Goal: Check status: Check status

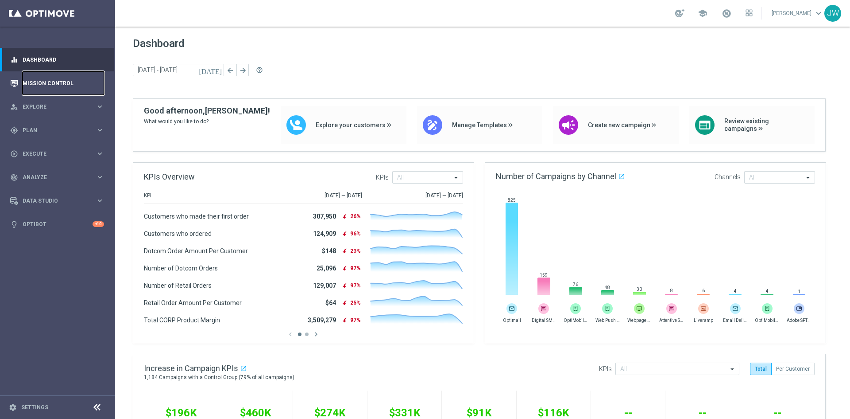
click at [56, 85] on link "Mission Control" at bounding box center [63, 82] width 81 height 23
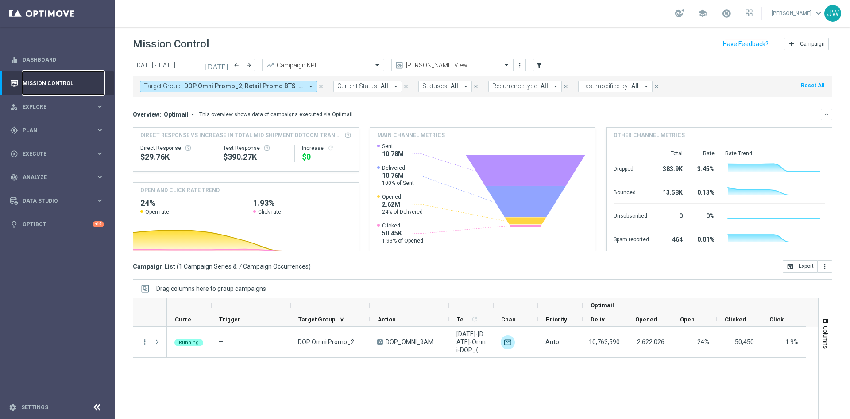
click at [62, 85] on link "Mission Control" at bounding box center [63, 82] width 81 height 23
click at [505, 64] on span at bounding box center [507, 65] width 11 height 8
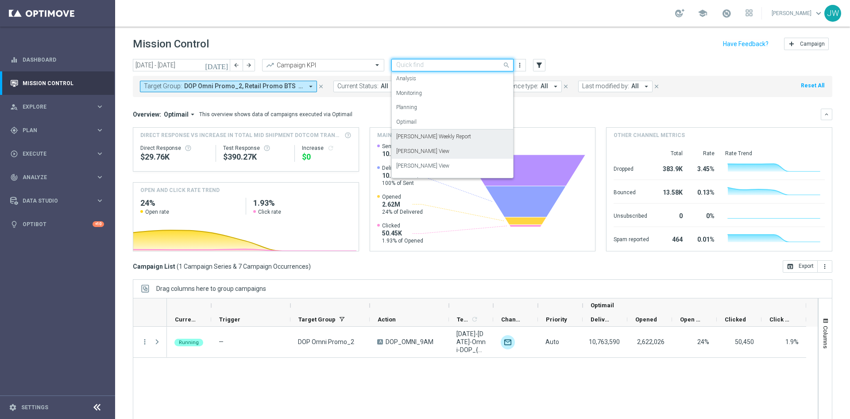
click at [454, 138] on label "[PERSON_NAME] Weekly Report" at bounding box center [433, 137] width 75 height 8
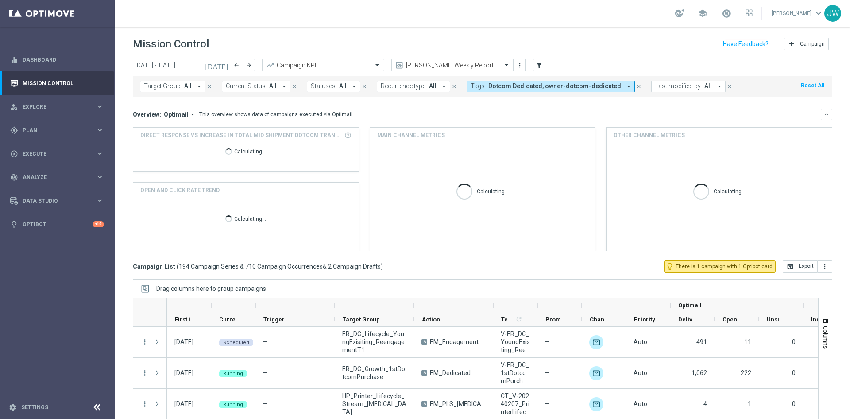
click at [221, 63] on icon "[DATE]" at bounding box center [217, 65] width 24 height 8
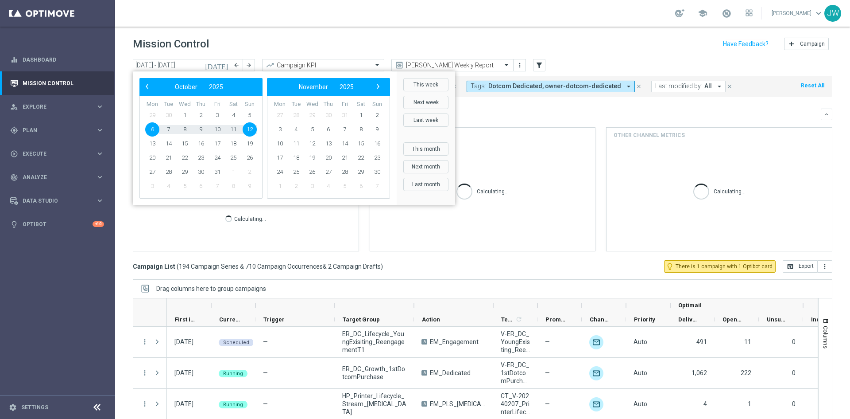
click at [147, 130] on span "6" at bounding box center [152, 129] width 14 height 14
click at [201, 128] on span "9" at bounding box center [201, 129] width 14 height 14
type input "[DATE] - [DATE]"
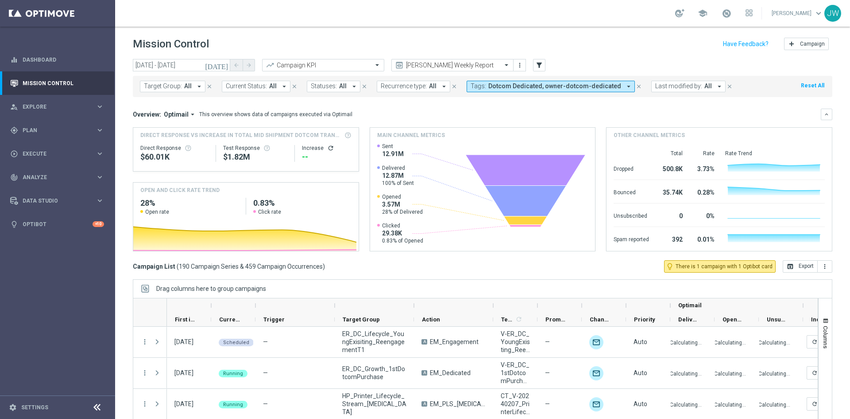
click at [594, 88] on span "Dotcom Dedicated, owner-dotcom-dedicated" at bounding box center [555, 86] width 133 height 8
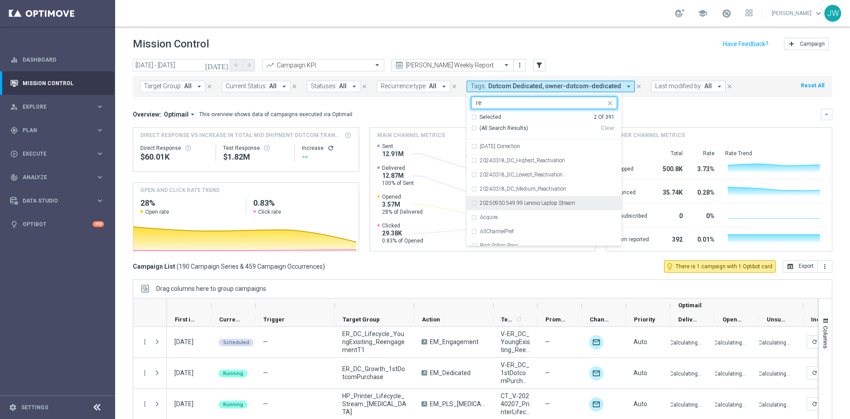
type input "r"
type input "omni"
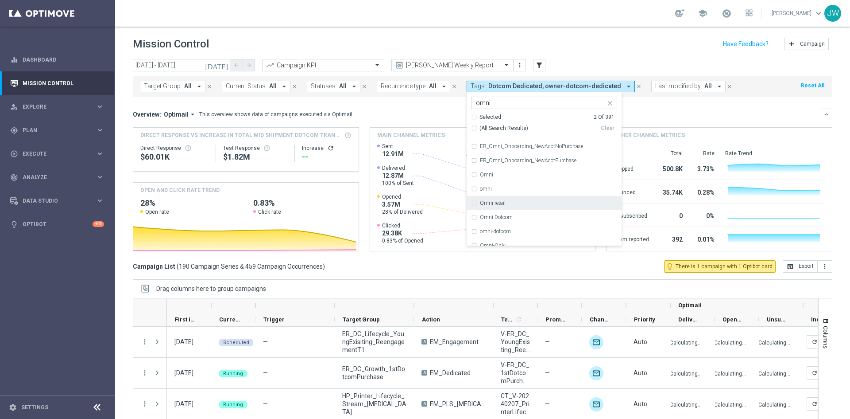
click at [666, 128] on div "Other channel metrics" at bounding box center [719, 135] width 225 height 15
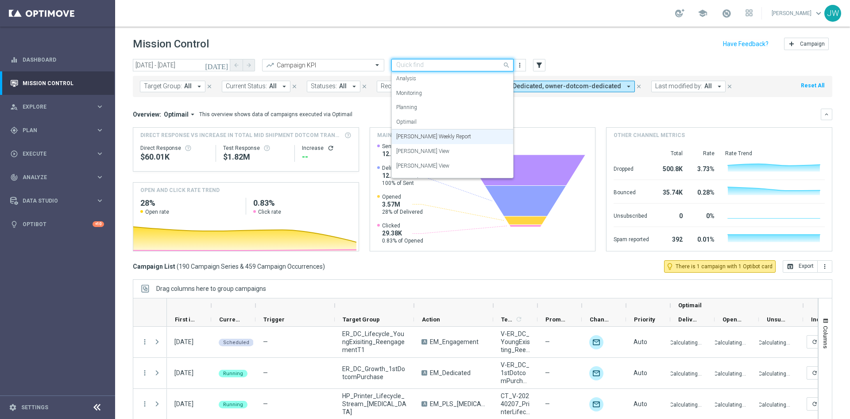
click at [508, 66] on span at bounding box center [507, 64] width 11 height 11
click at [567, 109] on div "Overview: Optimail arrow_drop_down This overview shows data of campaigns execut…" at bounding box center [483, 115] width 700 height 12
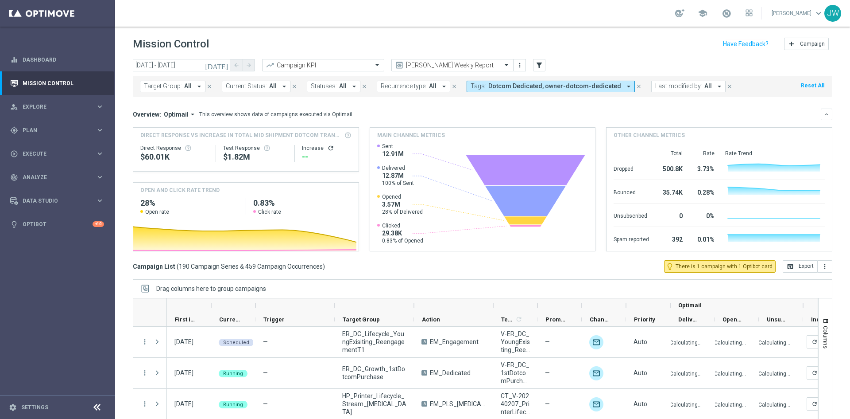
click at [625, 87] on icon "arrow_drop_down" at bounding box center [629, 86] width 8 height 8
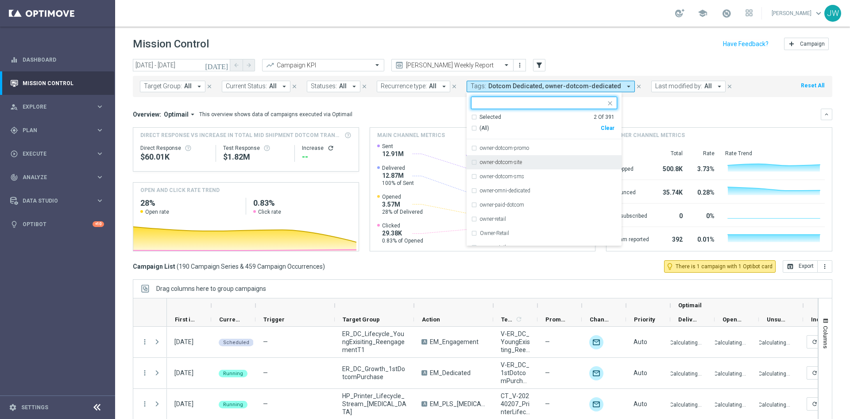
scroll to position [3455, 0]
click at [471, 194] on div "owner-dotcom-promo" at bounding box center [544, 192] width 146 height 14
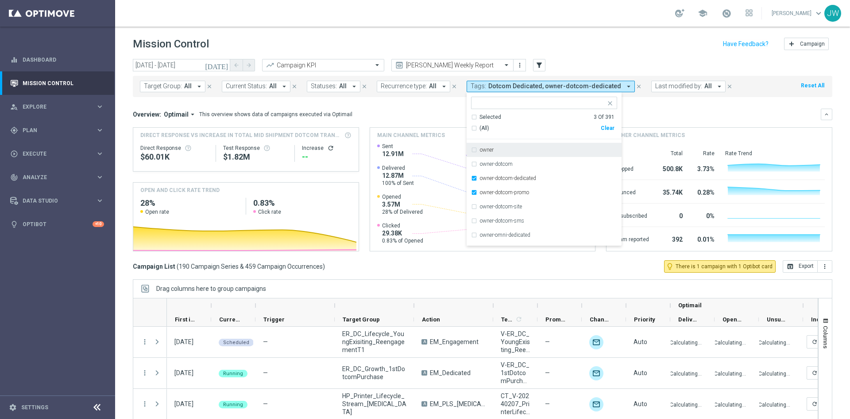
click at [655, 119] on div "Overview: Optimail arrow_drop_down This overview shows data of campaigns execut…" at bounding box center [483, 115] width 700 height 12
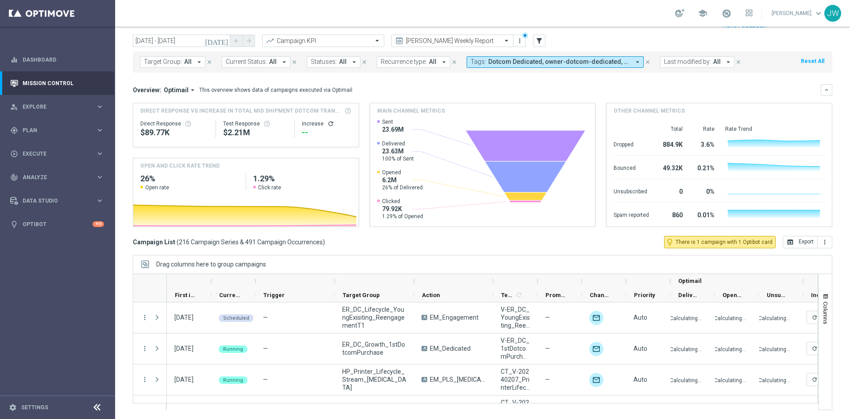
scroll to position [0, 0]
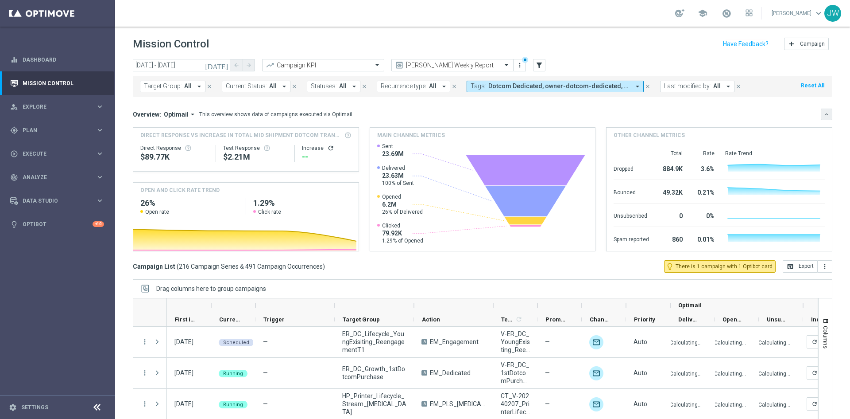
click at [821, 118] on button "keyboard_arrow_down" at bounding box center [827, 115] width 12 height 12
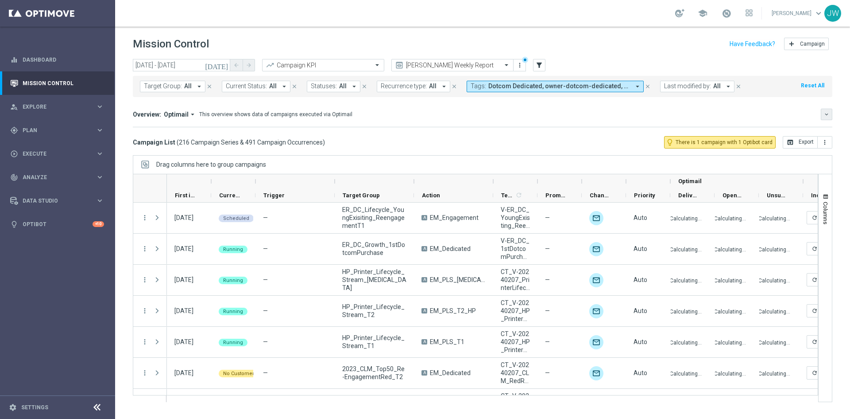
click at [829, 114] on icon "keyboard_arrow_down" at bounding box center [827, 114] width 6 height 6
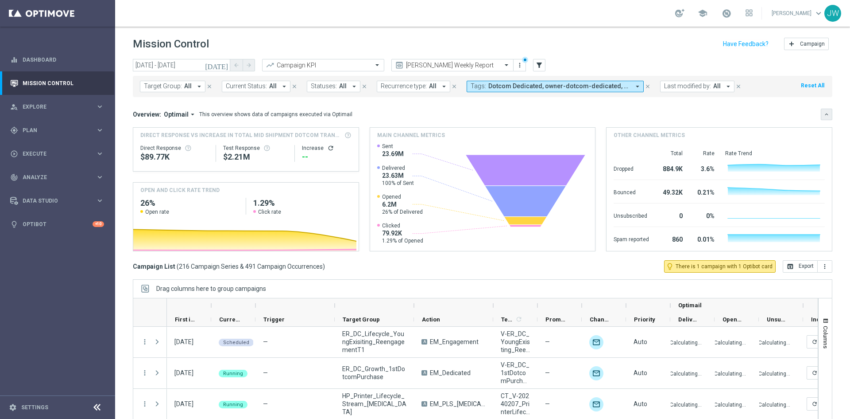
click at [829, 114] on div "[DATE] [DATE] - [DATE] arrow_back arrow_forward Campaign KPI trending_up [PERSO…" at bounding box center [482, 235] width 735 height 352
click at [824, 114] on icon "keyboard_arrow_down" at bounding box center [827, 114] width 6 height 6
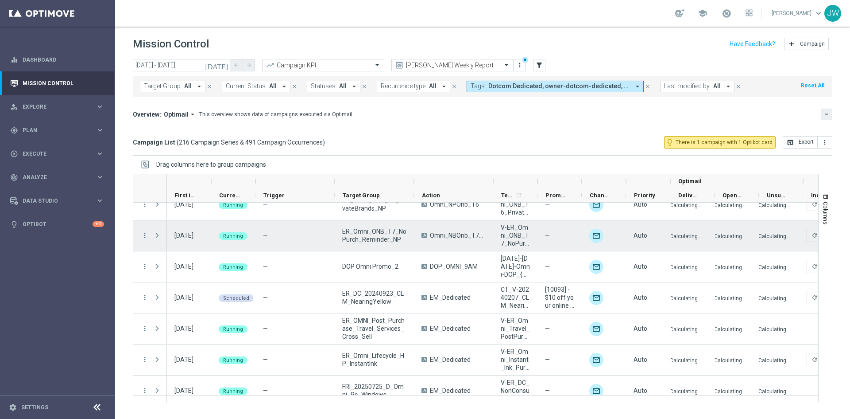
scroll to position [3189, 0]
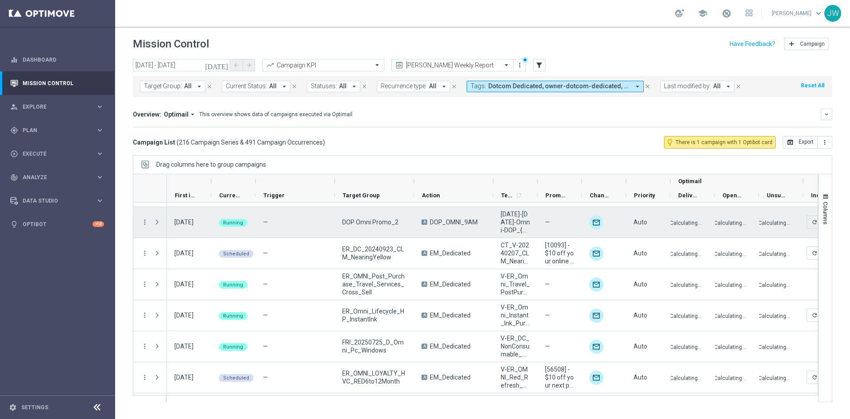
click at [156, 222] on span at bounding box center [157, 221] width 8 height 7
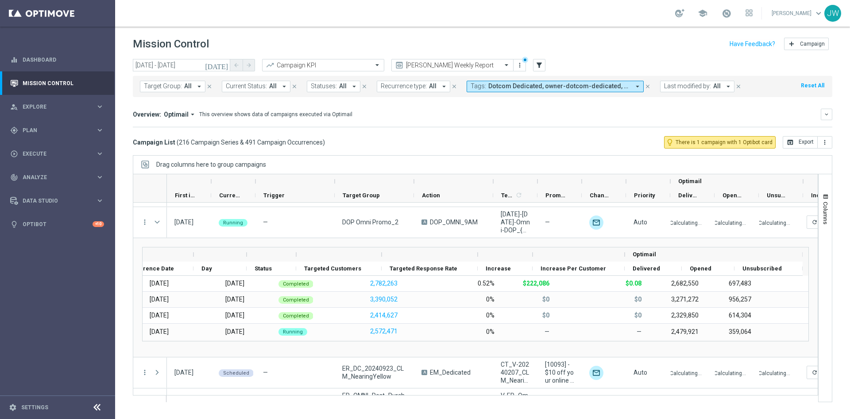
scroll to position [0, 25]
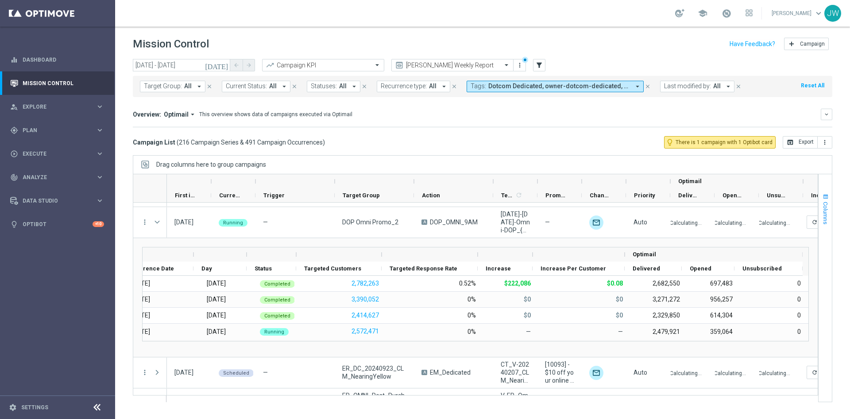
click at [828, 223] on span "Columns" at bounding box center [826, 213] width 7 height 23
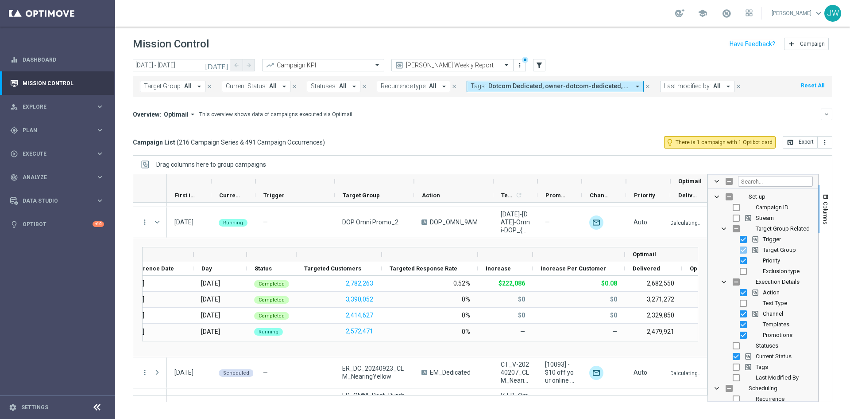
click at [781, 220] on div "Stream" at bounding box center [769, 218] width 87 height 11
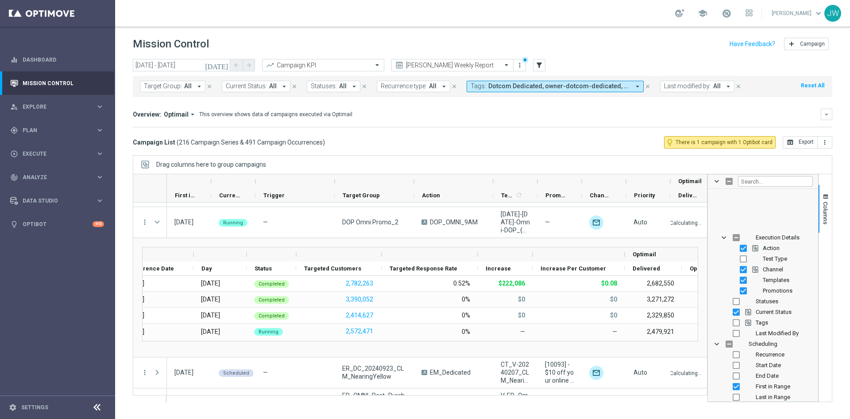
scroll to position [89, 0]
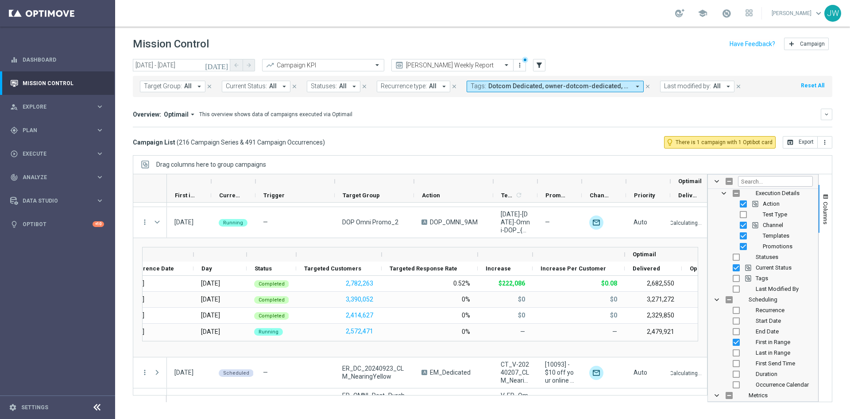
click at [781, 220] on div "Channel" at bounding box center [769, 225] width 87 height 11
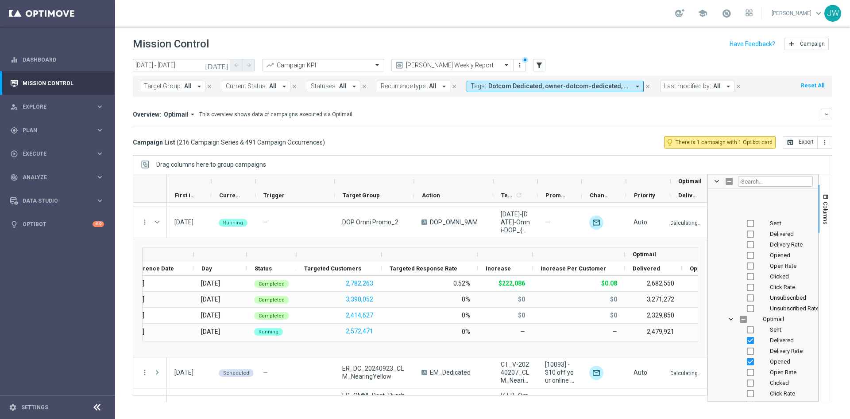
scroll to position [1784, 0]
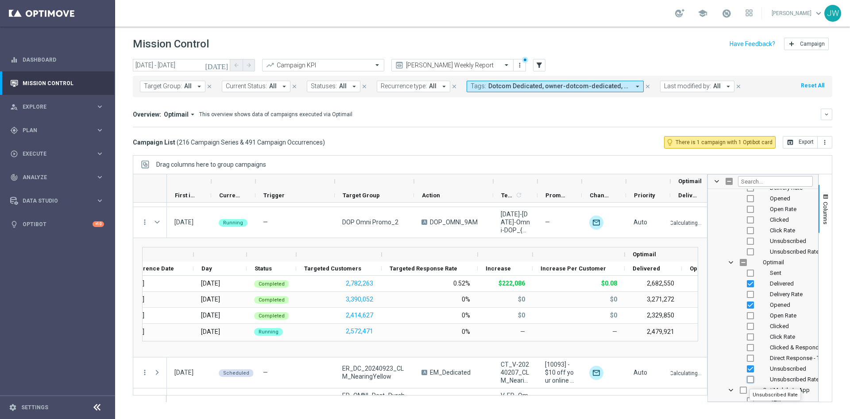
click at [750, 380] on input "Press SPACE to toggle visibility (hidden)" at bounding box center [750, 379] width 7 height 7
checkbox input "true"
click at [753, 369] on input "Press SPACE to toggle visibility (visible)" at bounding box center [750, 368] width 7 height 7
checkbox input "false"
click at [749, 334] on input "Press SPACE to toggle visibility (hidden)" at bounding box center [750, 336] width 7 height 7
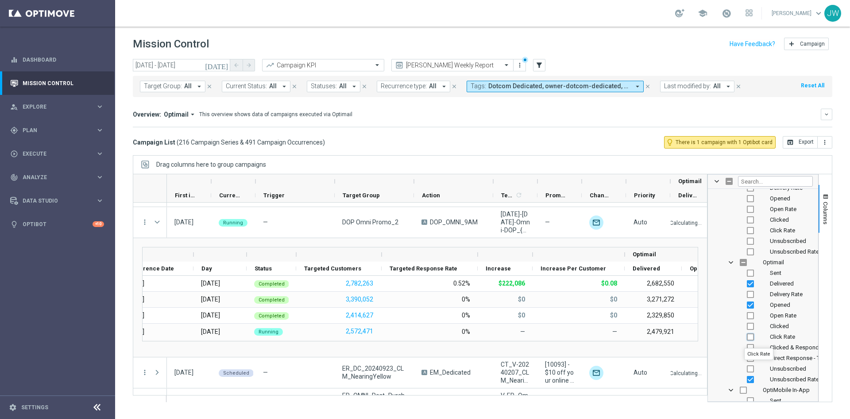
checkbox input "true"
click at [749, 316] on input "Press SPACE to toggle visibility (hidden)" at bounding box center [750, 315] width 7 height 7
checkbox input "true"
click at [750, 304] on input "Press SPACE to toggle visibility (visible)" at bounding box center [750, 304] width 7 height 7
checkbox input "false"
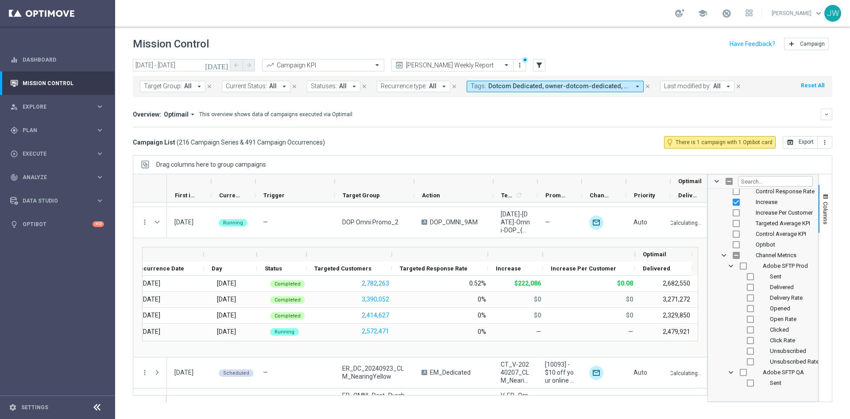
scroll to position [322, 0]
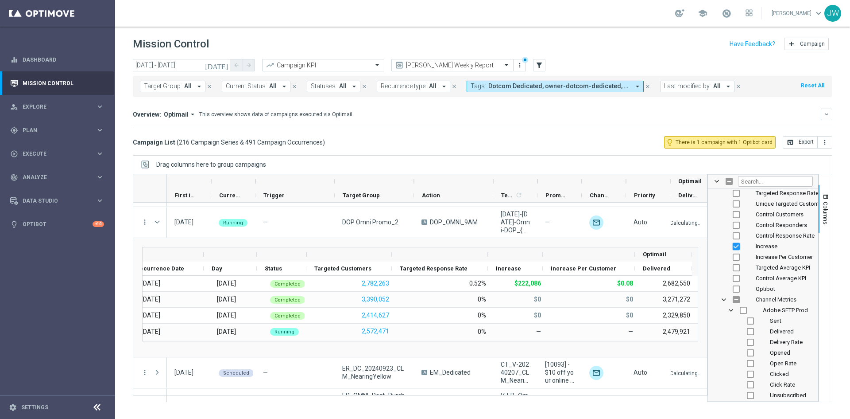
click at [739, 246] on input "Press SPACE to toggle visibility (visible)" at bounding box center [736, 246] width 7 height 7
checkbox input "false"
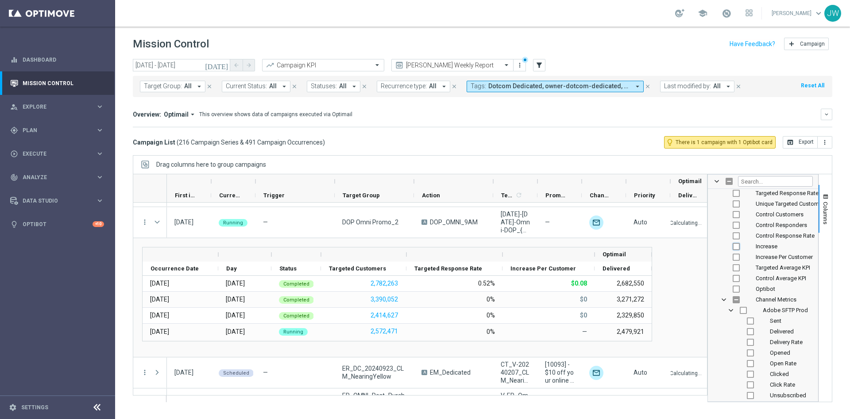
scroll to position [0, 0]
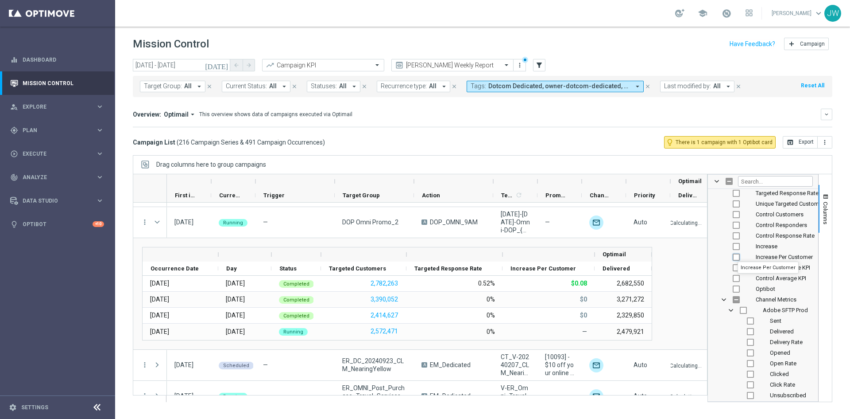
click at [735, 257] on input "Press SPACE to toggle visibility (hidden)" at bounding box center [736, 256] width 7 height 7
checkbox input "true"
click at [735, 257] on input "Press SPACE to toggle visibility (visible)" at bounding box center [736, 256] width 7 height 7
checkbox input "false"
click at [737, 244] on input "Press SPACE to toggle visibility (hidden)" at bounding box center [736, 246] width 7 height 7
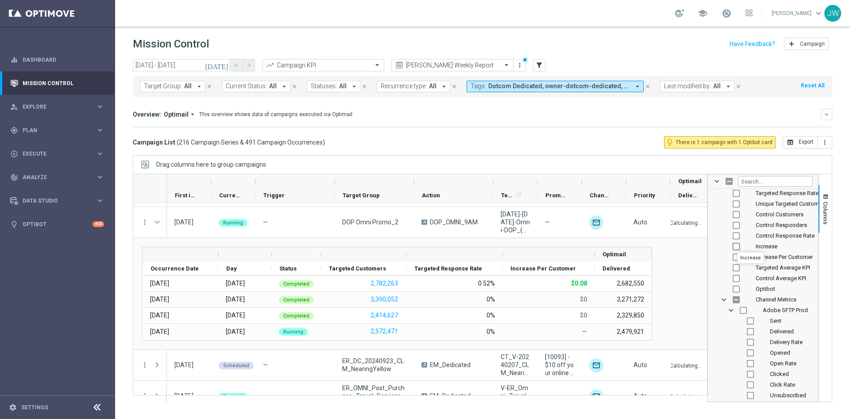
checkbox input "true"
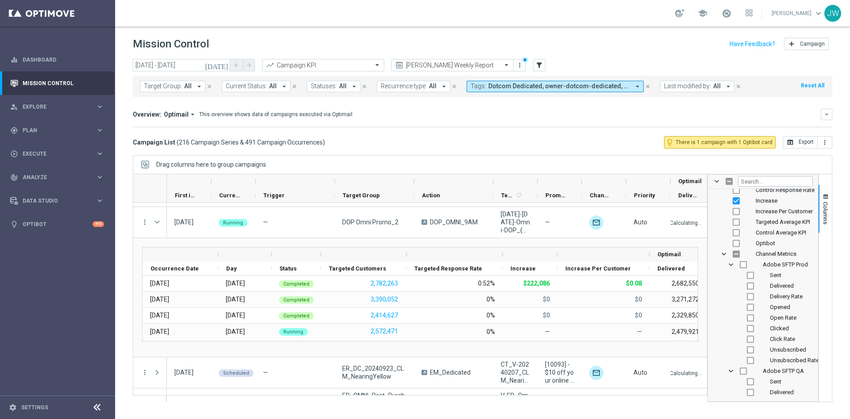
scroll to position [322, 0]
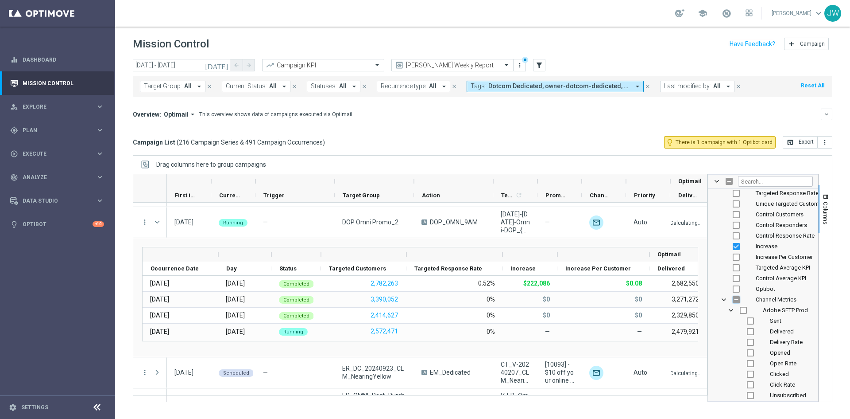
click at [733, 299] on input "Press SPACE to toggle visibility (hidden)" at bounding box center [736, 299] width 7 height 7
checkbox input "true"
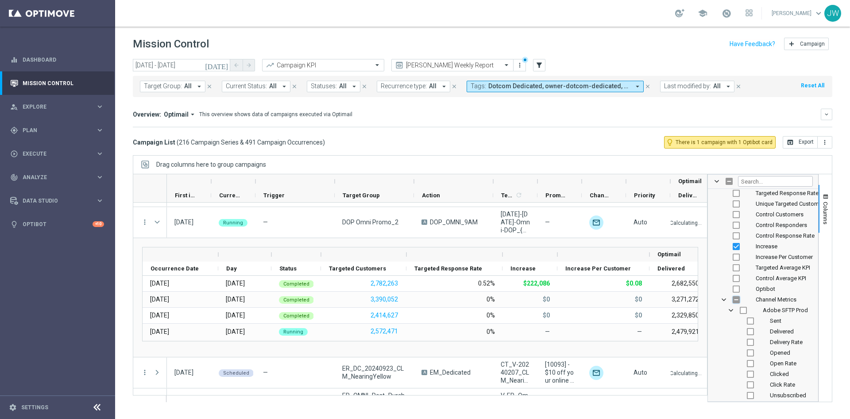
checkbox input "true"
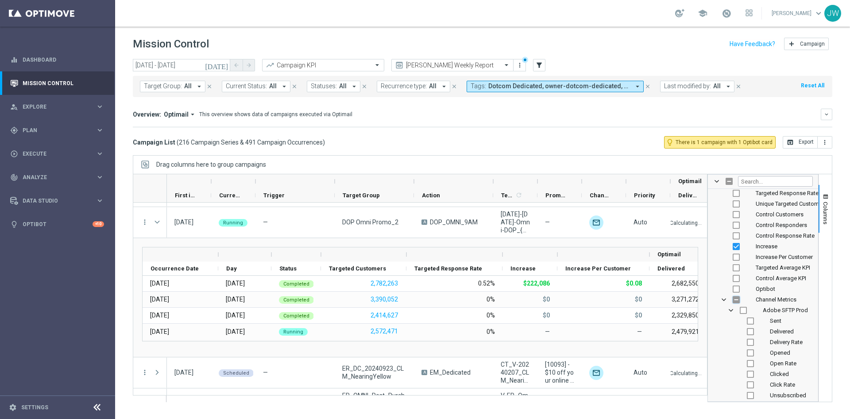
checkbox input "true"
click at [731, 295] on div "Channel Metrics" at bounding box center [764, 299] width 100 height 11
click at [736, 299] on input "Press SPACE to toggle visibility (visible)" at bounding box center [736, 299] width 7 height 7
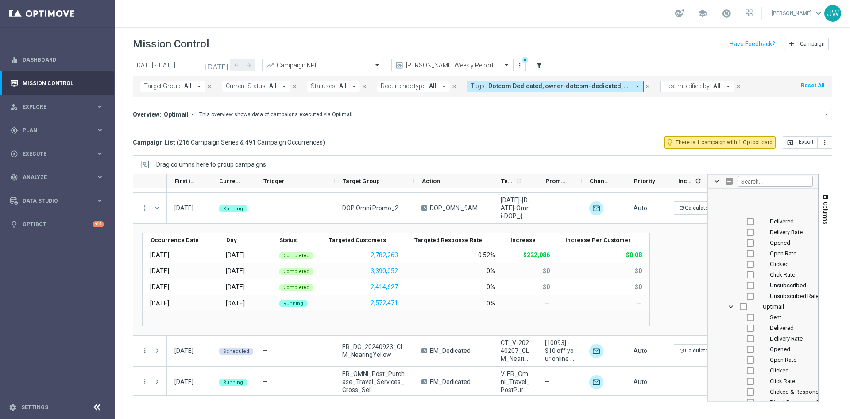
scroll to position [1784, 0]
click at [750, 315] on input "Press SPACE to toggle visibility (hidden)" at bounding box center [750, 315] width 7 height 7
checkbox input "true"
checkbox input "false"
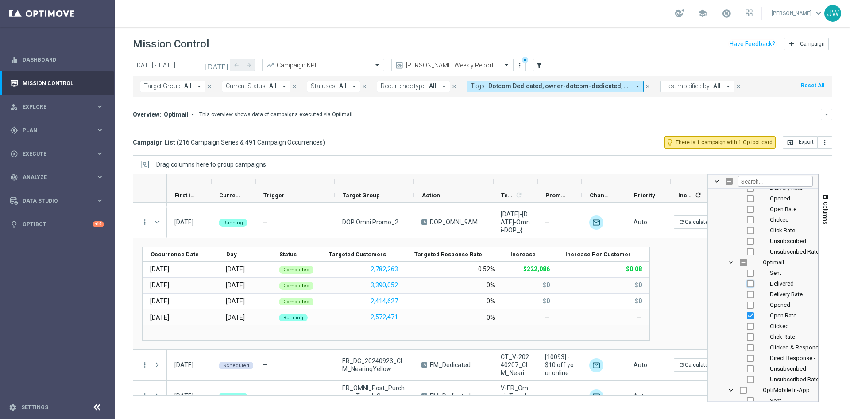
click at [751, 282] on input "Press SPACE to toggle visibility (hidden)" at bounding box center [750, 283] width 7 height 7
checkbox input "true"
click at [753, 335] on input "Press SPACE to toggle visibility (hidden)" at bounding box center [750, 336] width 7 height 7
checkbox input "true"
click at [748, 376] on input "Press SPACE to toggle visibility (hidden)" at bounding box center [750, 379] width 7 height 7
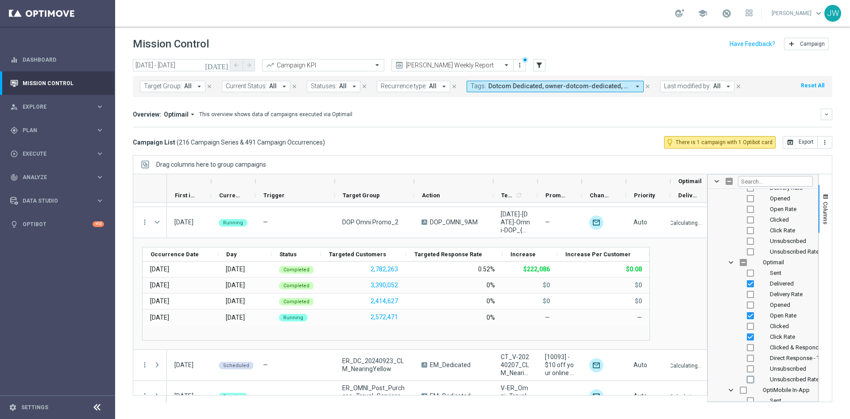
checkbox input "true"
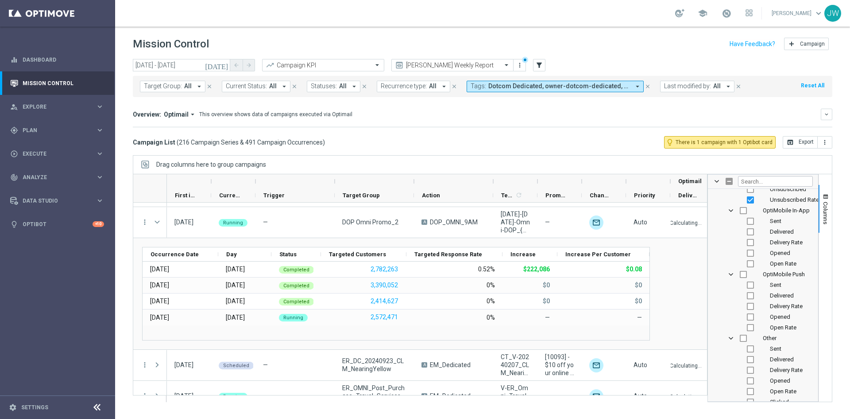
scroll to position [1961, 0]
click at [747, 225] on input "Press SPACE to toggle visibility (hidden)" at bounding box center [750, 223] width 7 height 7
checkbox input "true"
checkbox input "false"
click at [748, 235] on input "Press SPACE to toggle visibility (hidden)" at bounding box center [750, 233] width 7 height 7
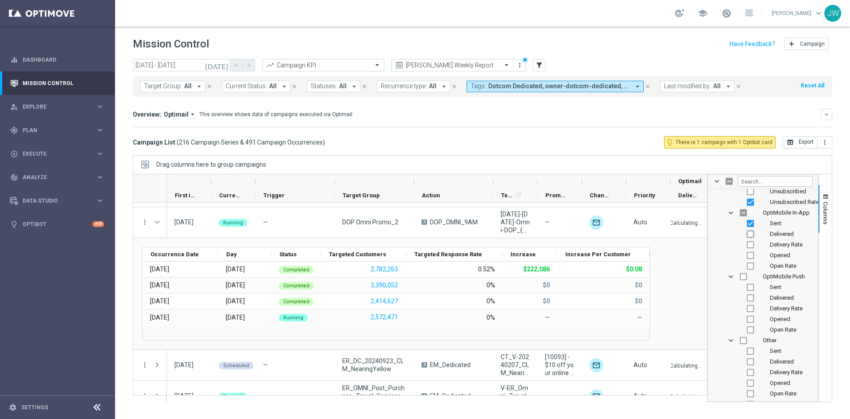
checkbox input "true"
click at [749, 264] on input "Press SPACE to toggle visibility (hidden)" at bounding box center [750, 265] width 7 height 7
checkbox input "true"
click at [751, 287] on input "Press SPACE to toggle visibility (hidden)" at bounding box center [750, 286] width 7 height 7
checkbox input "true"
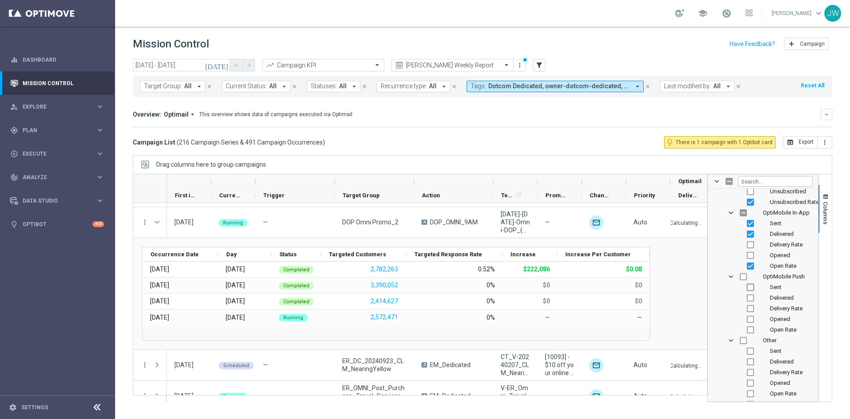
checkbox input "false"
click at [749, 297] on input "Press SPACE to toggle visibility (hidden)" at bounding box center [750, 297] width 7 height 7
checkbox input "true"
click at [749, 317] on input "Press SPACE to toggle visibility (hidden)" at bounding box center [750, 318] width 7 height 7
checkbox input "true"
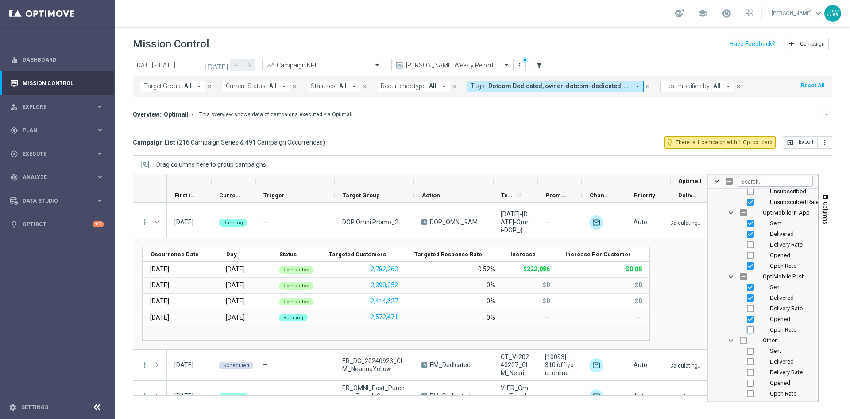
click at [749, 330] on input "Press SPACE to toggle visibility (hidden)" at bounding box center [750, 329] width 7 height 7
checkbox input "true"
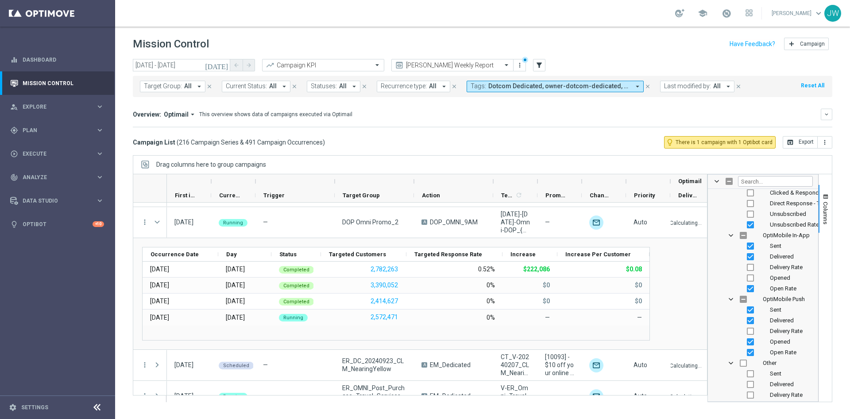
scroll to position [3499, 0]
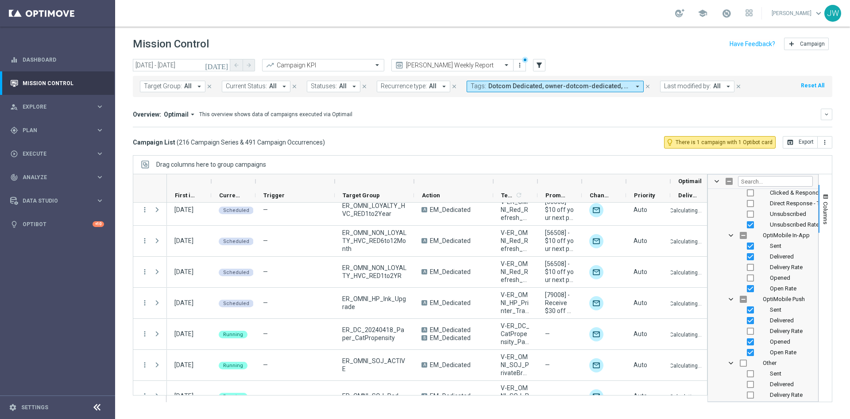
click at [725, 260] on div "Delivered" at bounding box center [763, 256] width 110 height 11
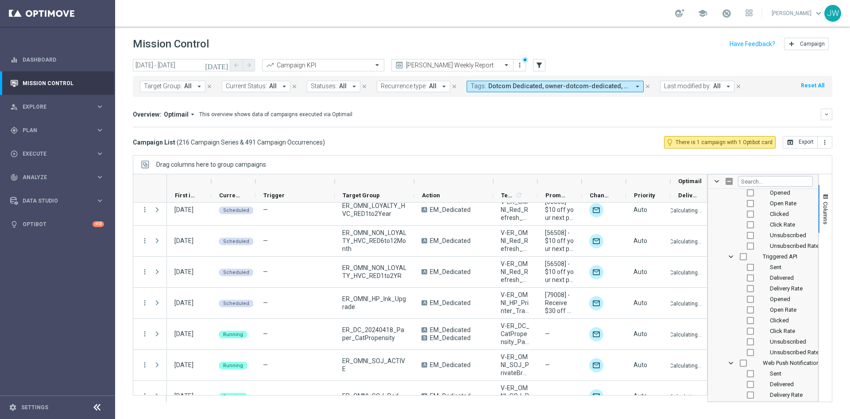
scroll to position [2514, 0]
click at [750, 332] on input "Press SPACE to toggle visibility (hidden)" at bounding box center [750, 329] width 7 height 7
checkbox input "true"
checkbox input "false"
click at [749, 355] on div "Delivery Rate" at bounding box center [769, 350] width 87 height 11
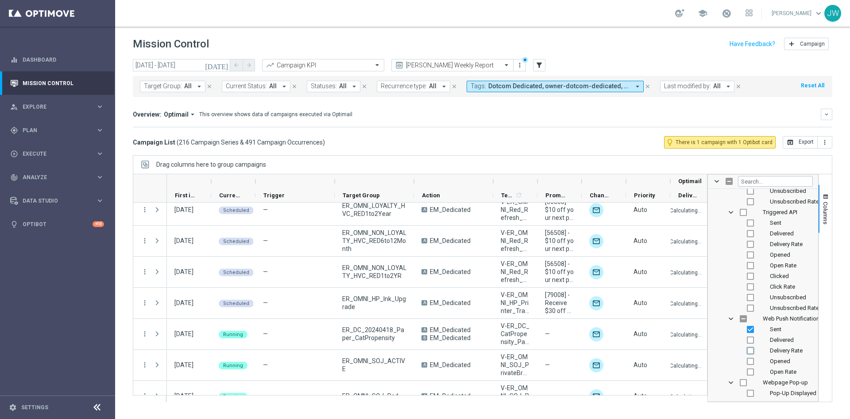
click at [749, 347] on input "Press SPACE to toggle visibility (hidden)" at bounding box center [750, 350] width 7 height 7
checkbox input "true"
click at [749, 361] on input "Press SPACE to toggle visibility (hidden)" at bounding box center [750, 360] width 7 height 7
checkbox input "true"
click at [749, 362] on input "Press SPACE to toggle visibility (visible)" at bounding box center [750, 360] width 7 height 7
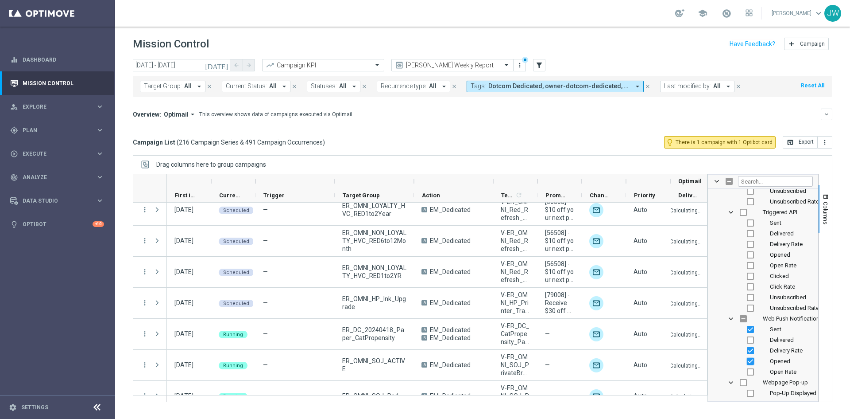
checkbox input "false"
click at [749, 370] on input "Press SPACE to toggle visibility (hidden)" at bounding box center [750, 371] width 7 height 7
checkbox input "true"
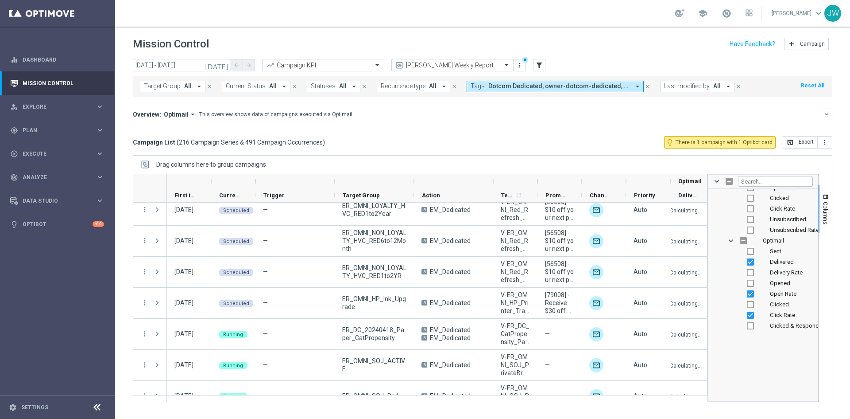
scroll to position [1540, 0]
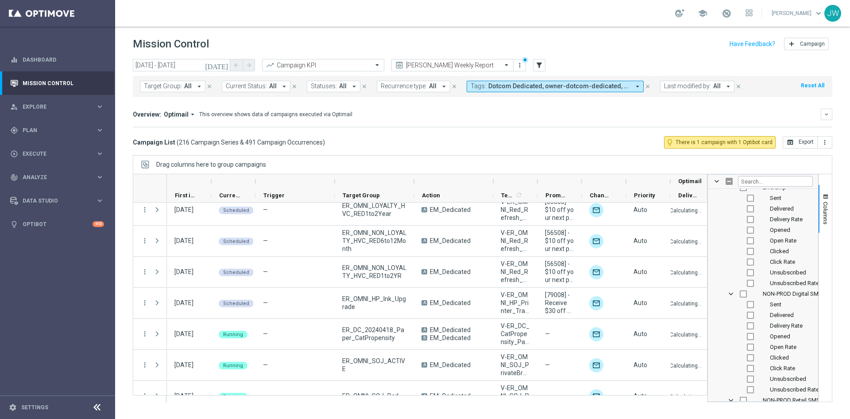
click at [631, 162] on div "Drag columns here to group campaigns" at bounding box center [483, 164] width 700 height 19
click at [829, 199] on span "button" at bounding box center [826, 196] width 7 height 7
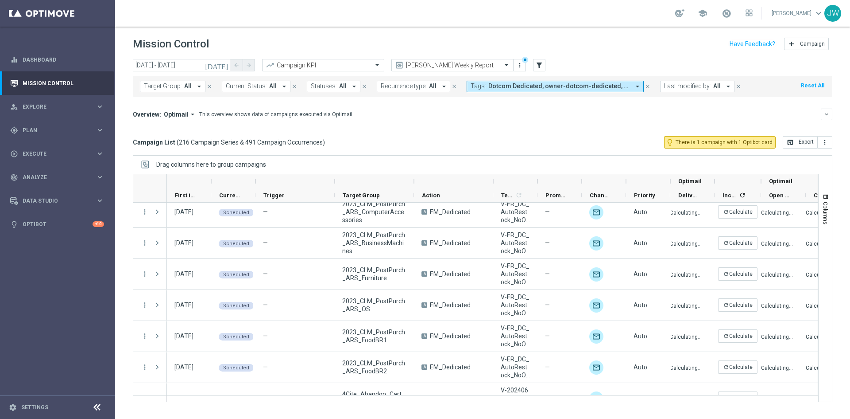
scroll to position [0, 0]
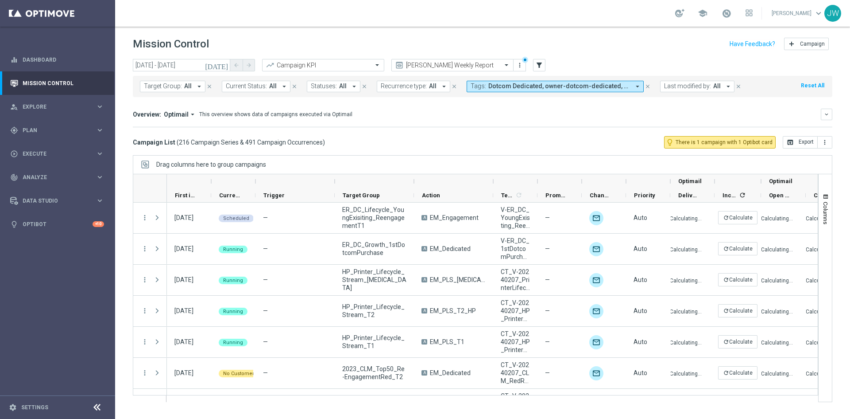
click at [368, 131] on mini-dashboard "Overview: Optimail arrow_drop_down This overview shows data of campaigns execut…" at bounding box center [483, 116] width 700 height 39
click at [634, 84] on icon "arrow_drop_down" at bounding box center [638, 86] width 8 height 8
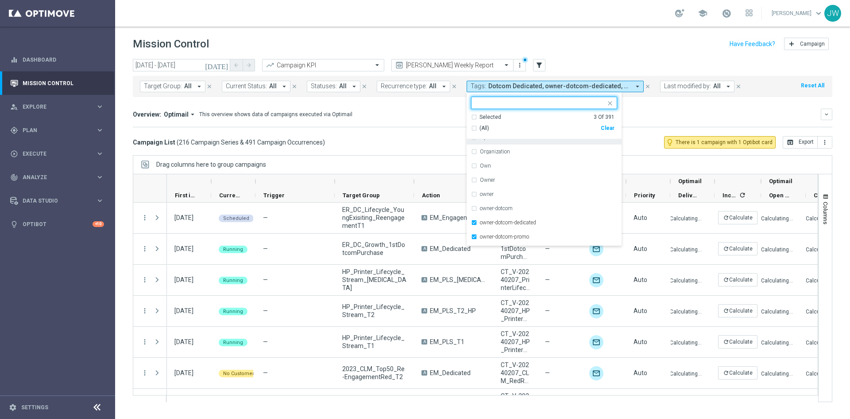
scroll to position [3455, 0]
click at [471, 192] on div "owner-dotcom-promo" at bounding box center [544, 192] width 146 height 14
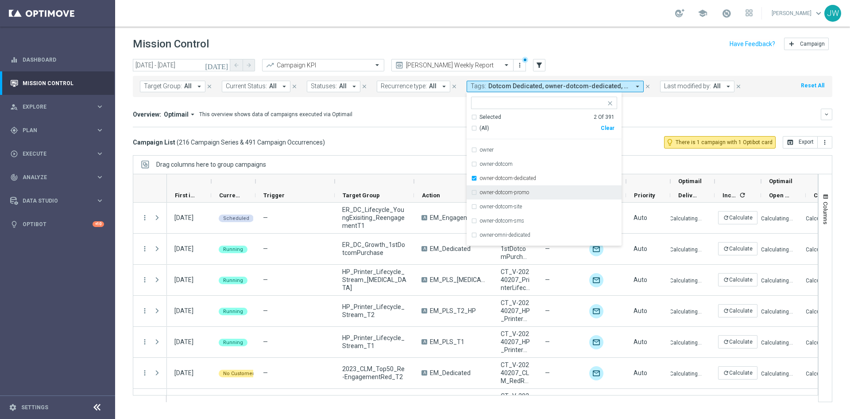
click at [384, 156] on div "Drag columns here to group campaigns" at bounding box center [483, 164] width 700 height 19
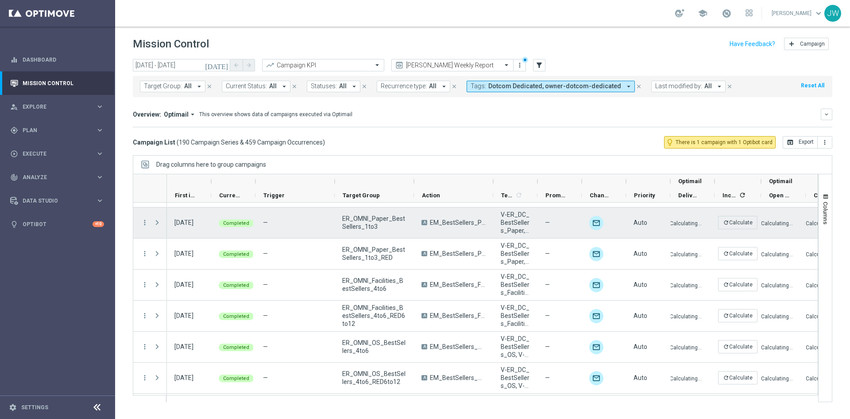
scroll to position [4429, 0]
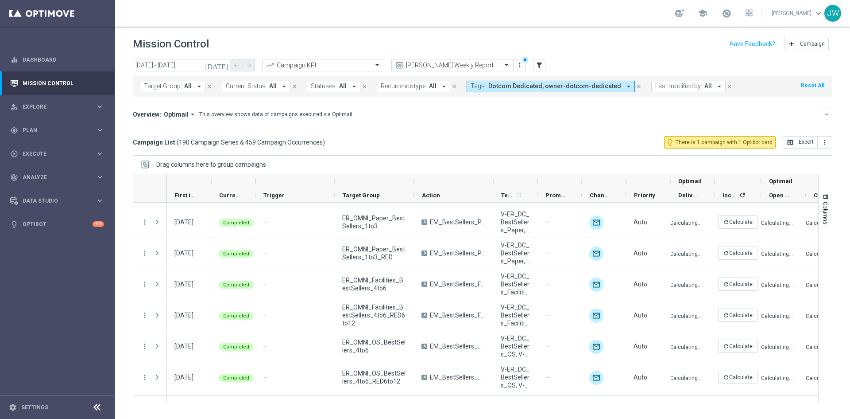
click at [603, 87] on span "Dotcom Dedicated, owner-dotcom-dedicated" at bounding box center [555, 86] width 133 height 8
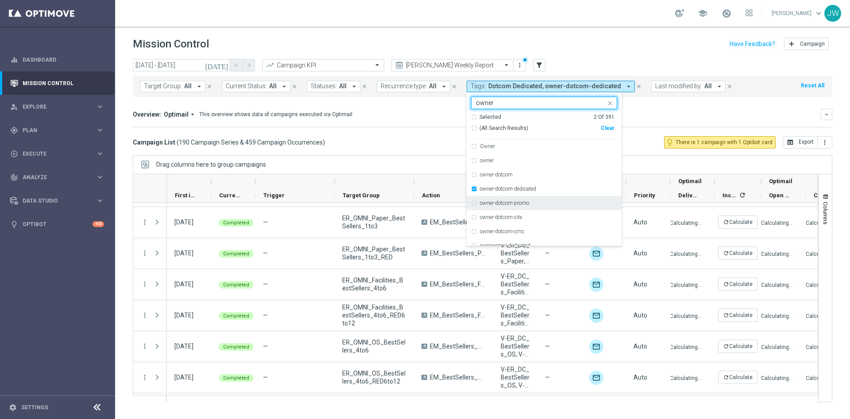
click at [471, 202] on div "owner-dotcom-promo" at bounding box center [544, 203] width 146 height 14
type input "owner"
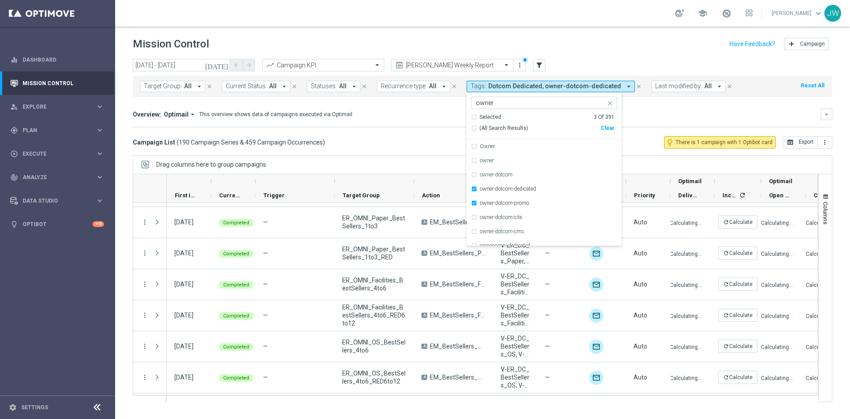
click at [407, 145] on div "Campaign List ( 190 Campaign Series & 459 Campaign Occurrences ) lightbulb_outl…" at bounding box center [483, 142] width 700 height 12
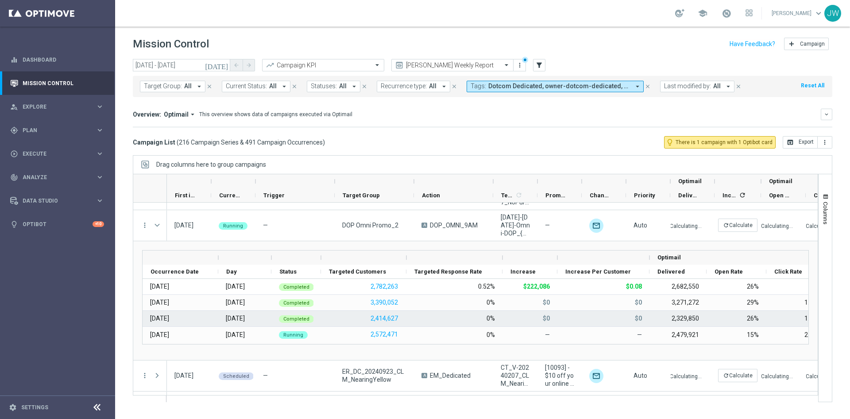
scroll to position [3189, 0]
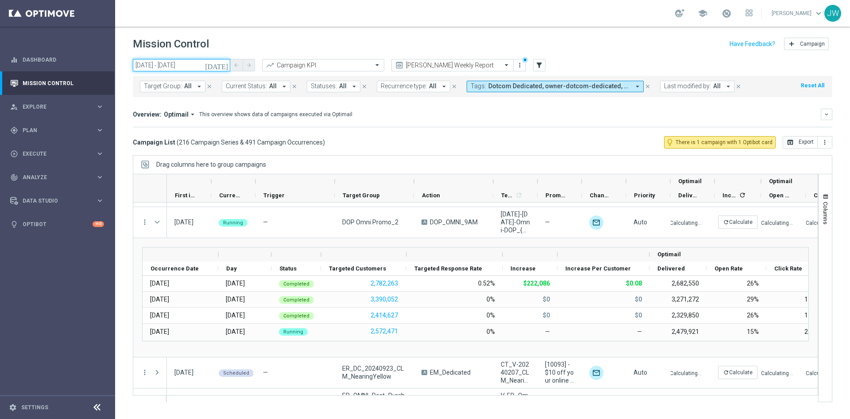
click at [208, 68] on input "[DATE] - [DATE]" at bounding box center [181, 65] width 97 height 12
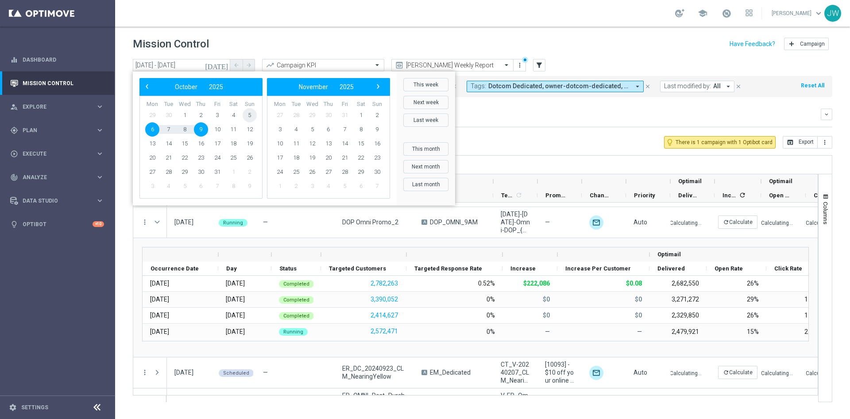
click at [253, 114] on span "5" at bounding box center [250, 115] width 14 height 14
click at [182, 127] on span "8" at bounding box center [185, 129] width 14 height 14
type input "[DATE] - [DATE]"
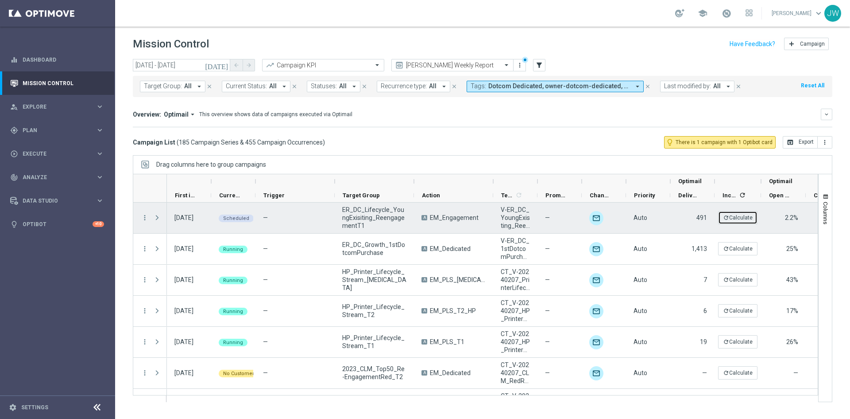
click at [737, 218] on button "refresh Calculate" at bounding box center [737, 217] width 39 height 13
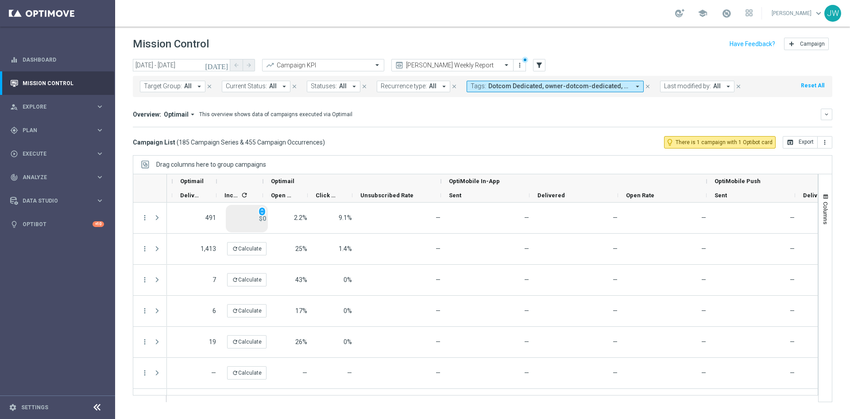
scroll to position [0, 509]
